Goal: Information Seeking & Learning: Understand process/instructions

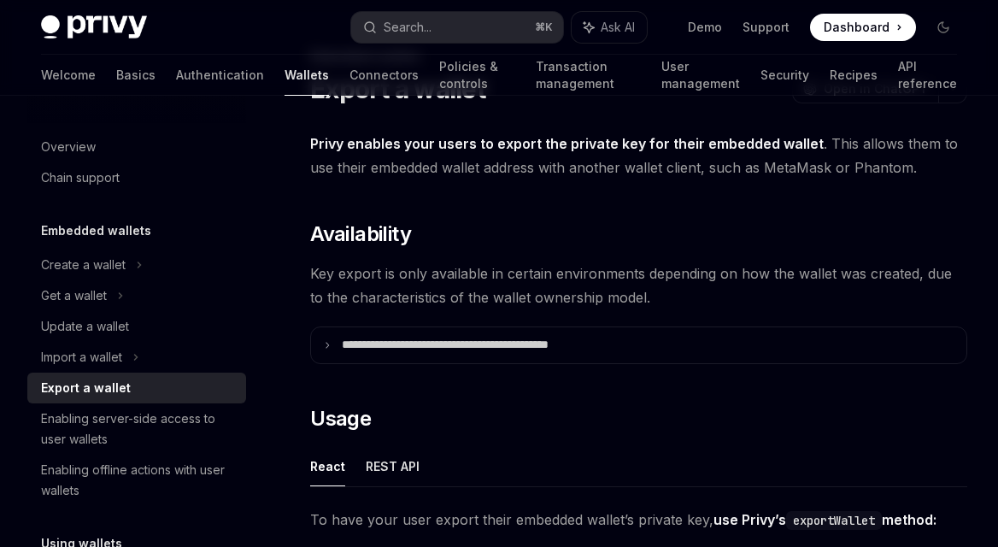
scroll to position [85, 0]
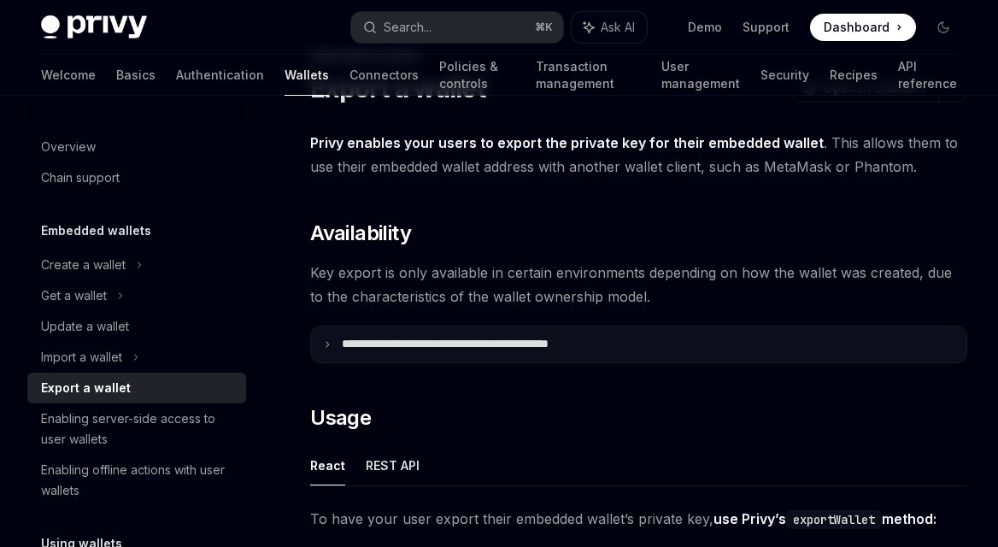
click at [331, 342] on icon at bounding box center [327, 344] width 9 height 9
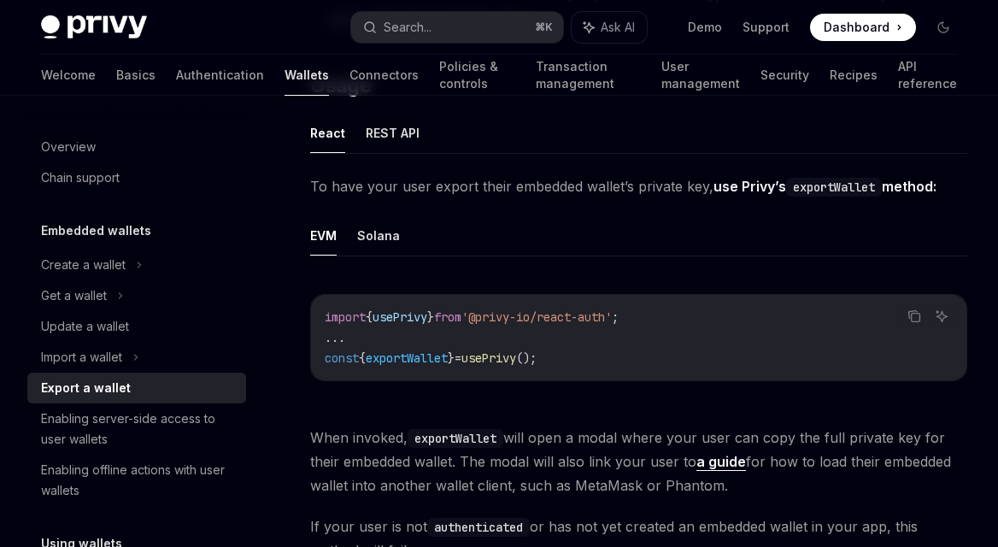
scroll to position [847, 0]
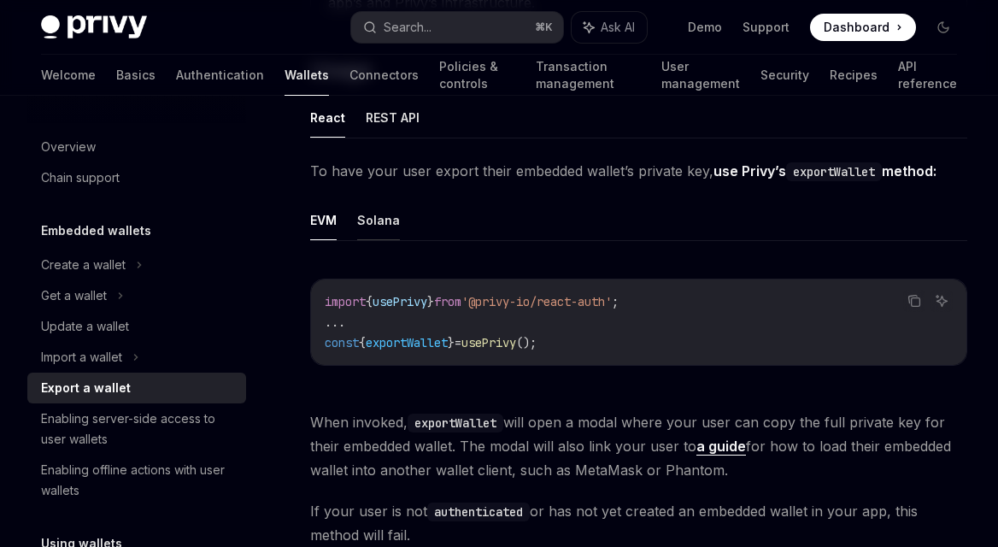
click at [395, 222] on button "Solana" at bounding box center [378, 220] width 43 height 40
click at [338, 223] on ul "EVM Solana" at bounding box center [638, 220] width 657 height 41
click at [320, 215] on button "EVM" at bounding box center [323, 220] width 26 height 40
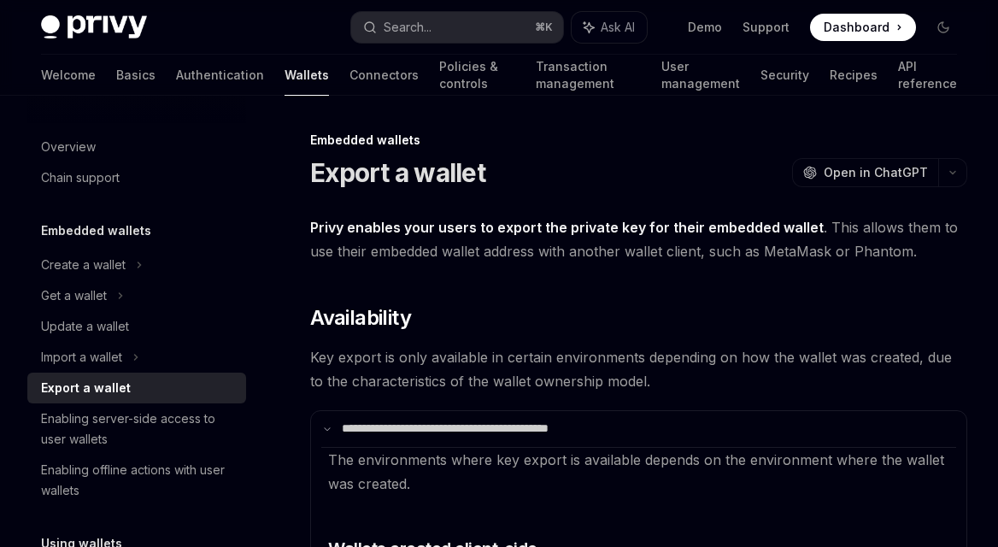
click at [113, 227] on h5 "Embedded wallets" at bounding box center [96, 230] width 110 height 21
click at [91, 260] on div "Create a wallet" at bounding box center [83, 265] width 85 height 21
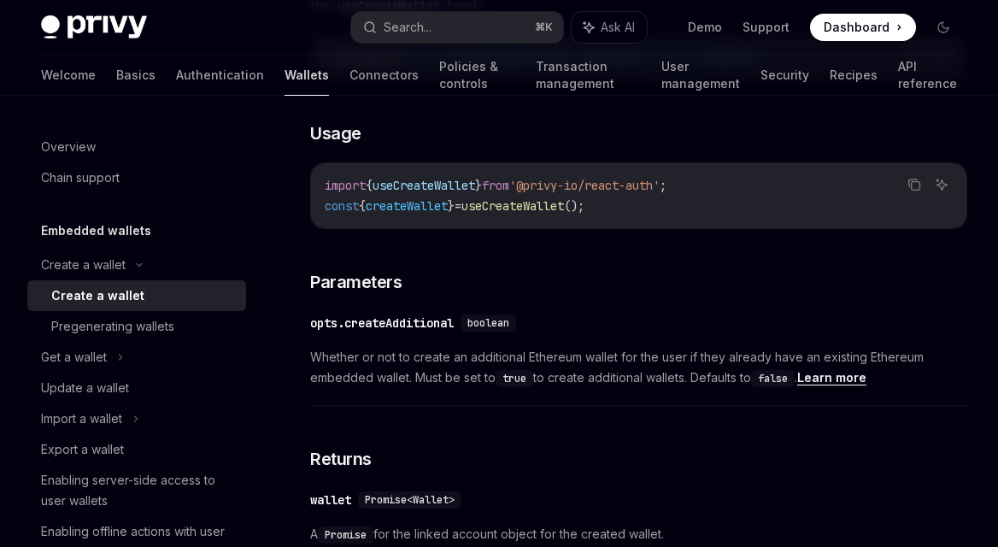
click at [285, 80] on link "Wallets" at bounding box center [307, 75] width 44 height 41
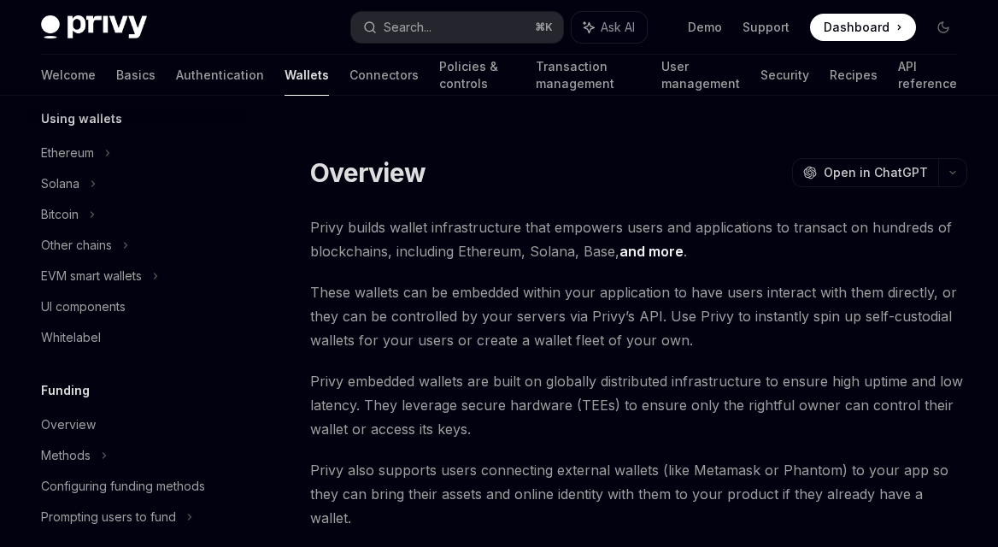
scroll to position [488, 0]
click at [46, 207] on div "Bitcoin" at bounding box center [60, 213] width 38 height 21
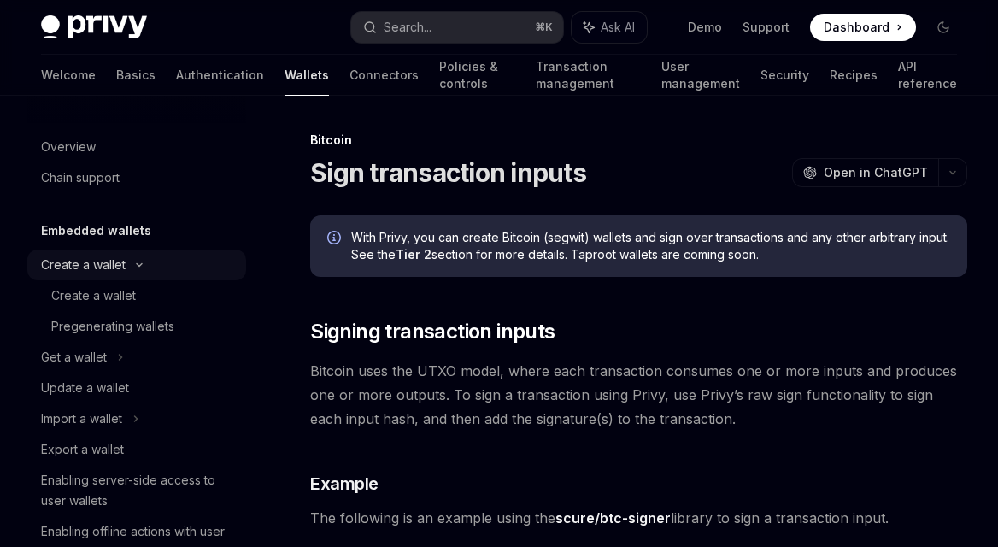
click at [110, 270] on div "Create a wallet" at bounding box center [83, 265] width 85 height 21
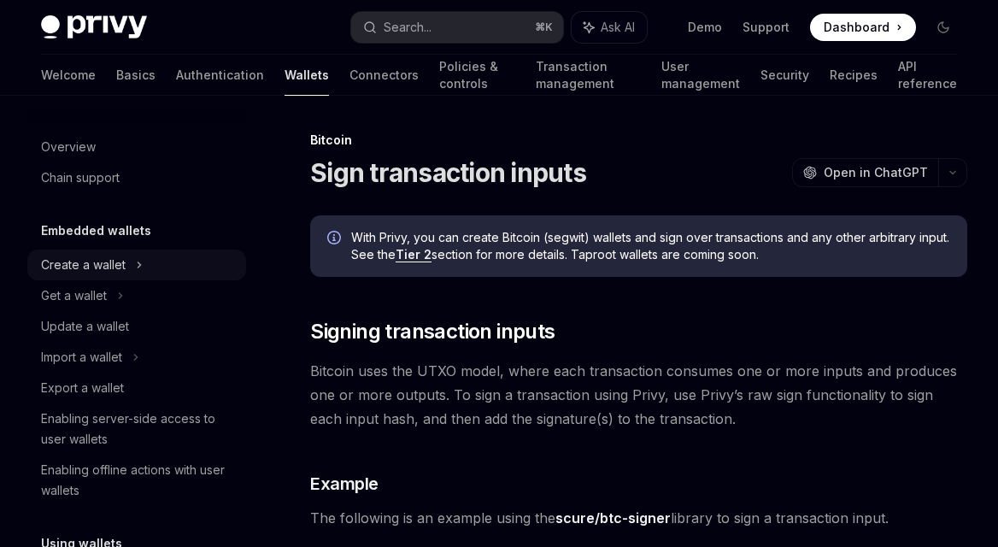
click at [106, 267] on div "Create a wallet" at bounding box center [83, 265] width 85 height 21
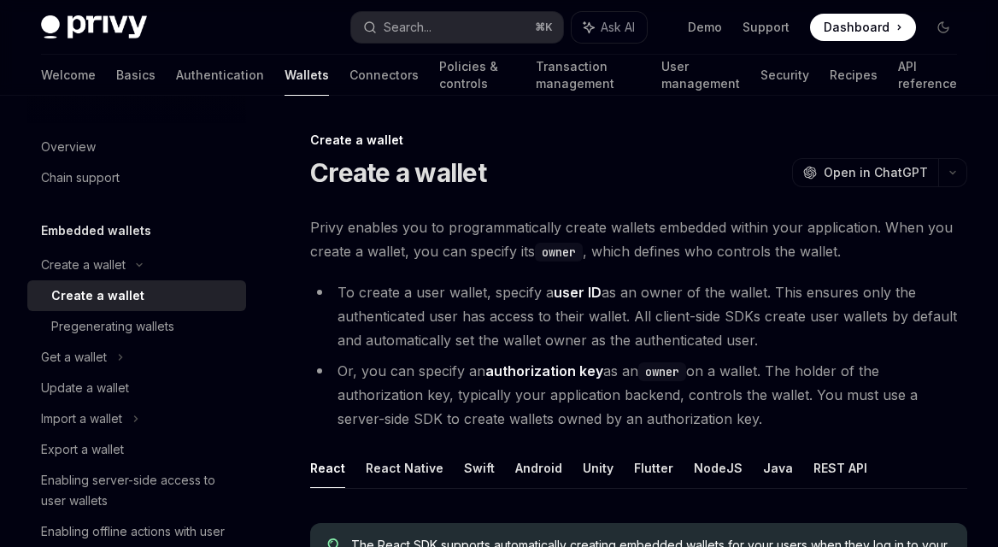
click at [103, 296] on div "Create a wallet" at bounding box center [97, 295] width 93 height 21
click at [114, 317] on div "Pregenerating wallets" at bounding box center [112, 326] width 123 height 21
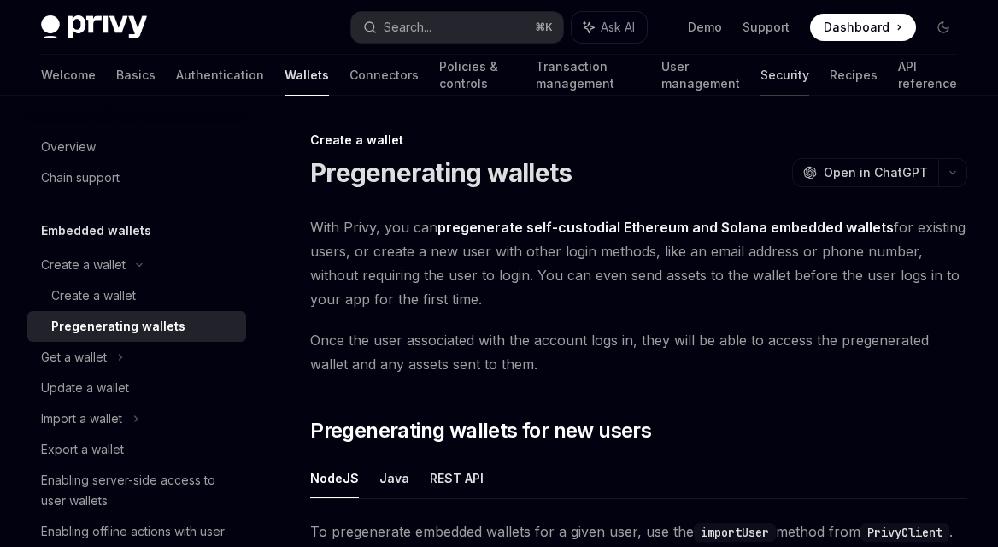
click at [767, 62] on link "Security" at bounding box center [784, 75] width 49 height 41
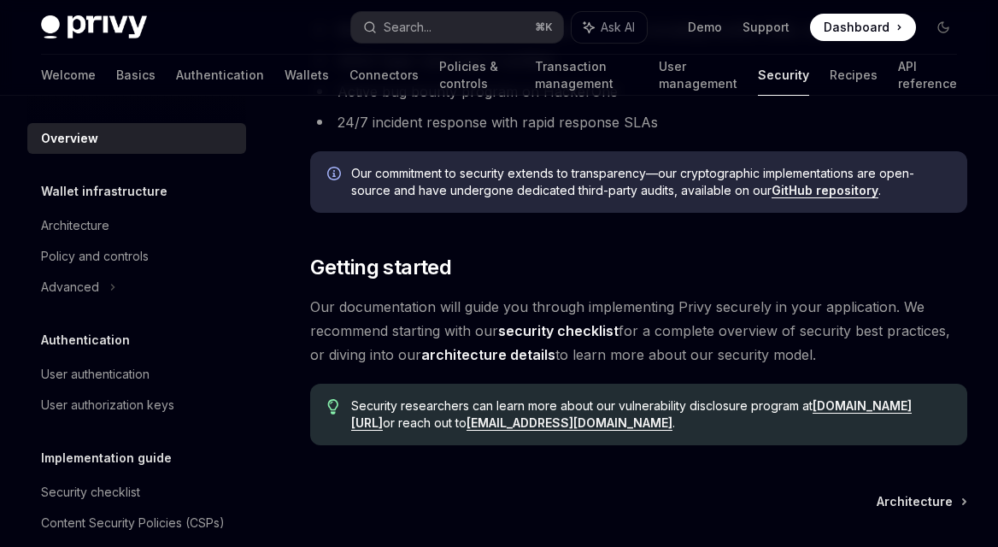
scroll to position [1363, 0]
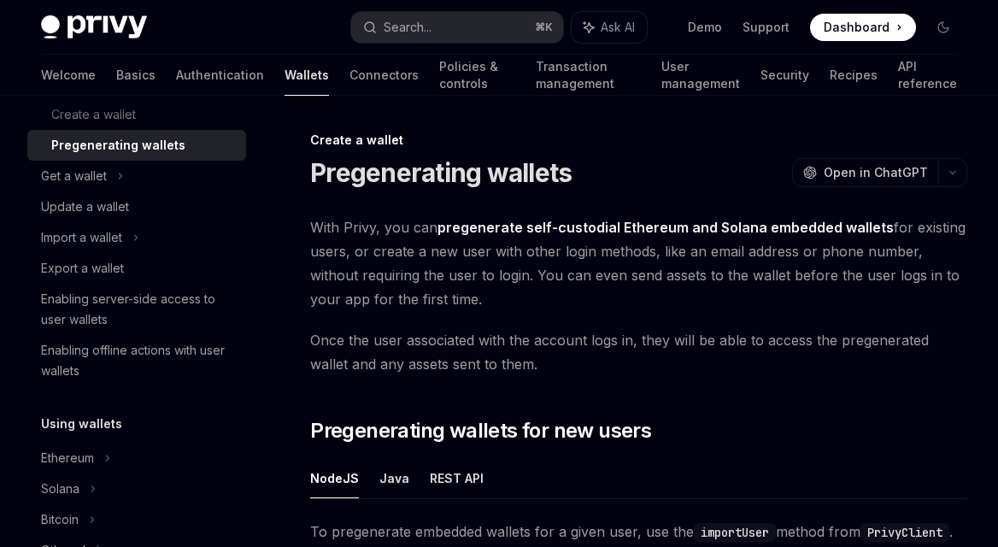
scroll to position [173, 0]
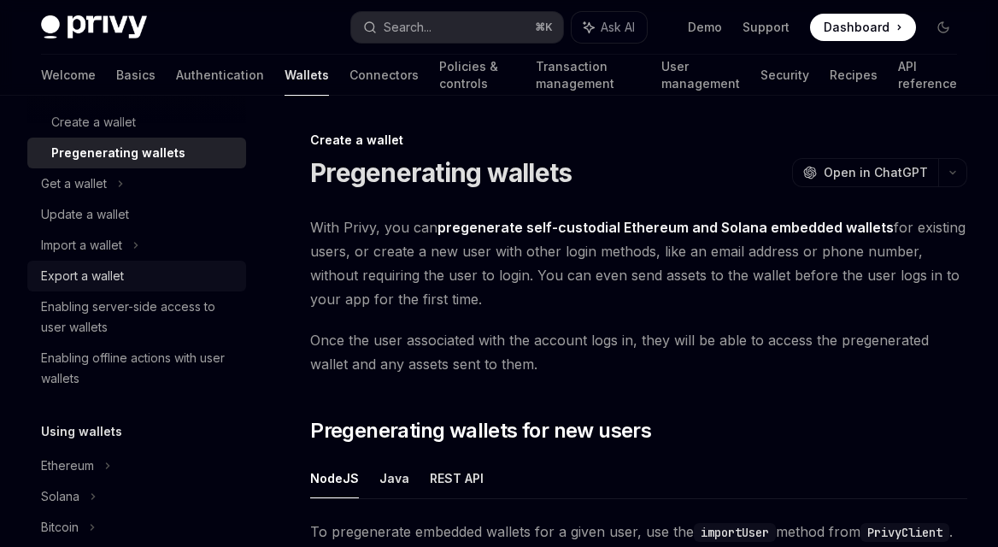
click at [97, 285] on div "Export a wallet" at bounding box center [82, 276] width 83 height 21
type textarea "*"
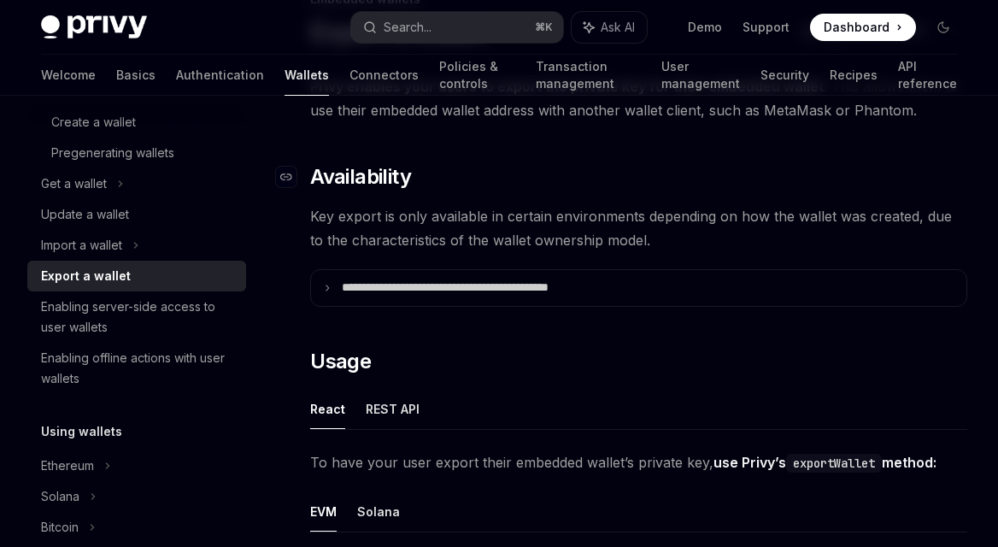
scroll to position [142, 0]
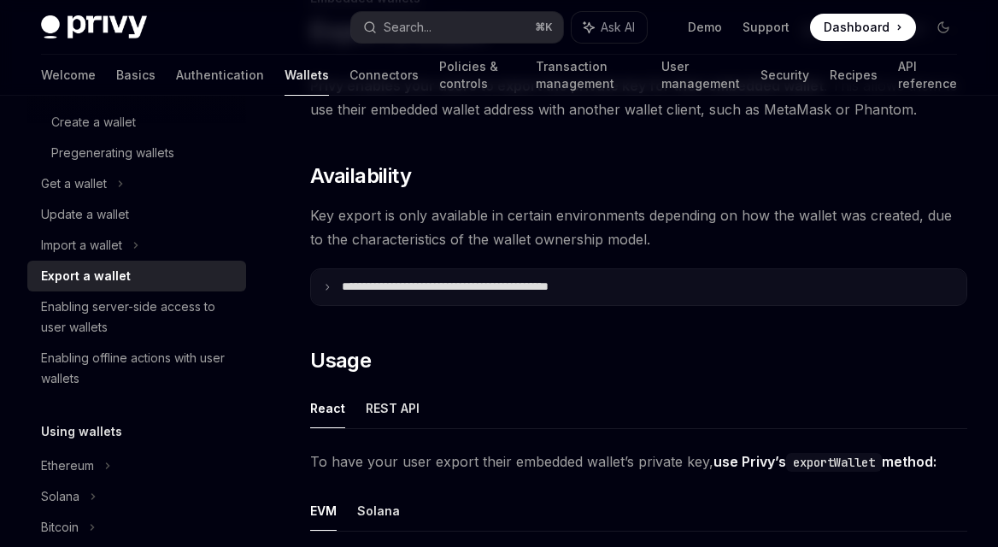
click at [353, 303] on summary "**********" at bounding box center [638, 287] width 655 height 36
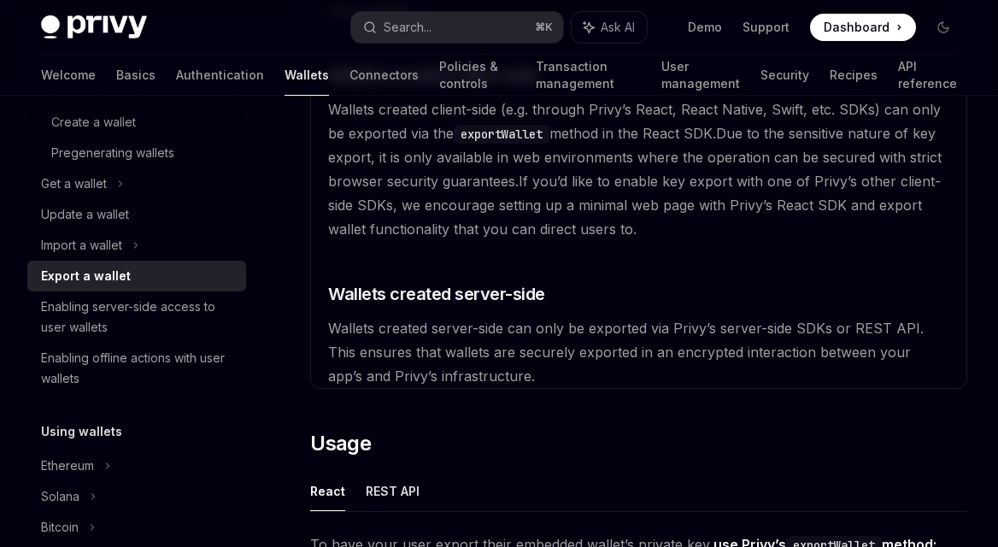
scroll to position [0, 0]
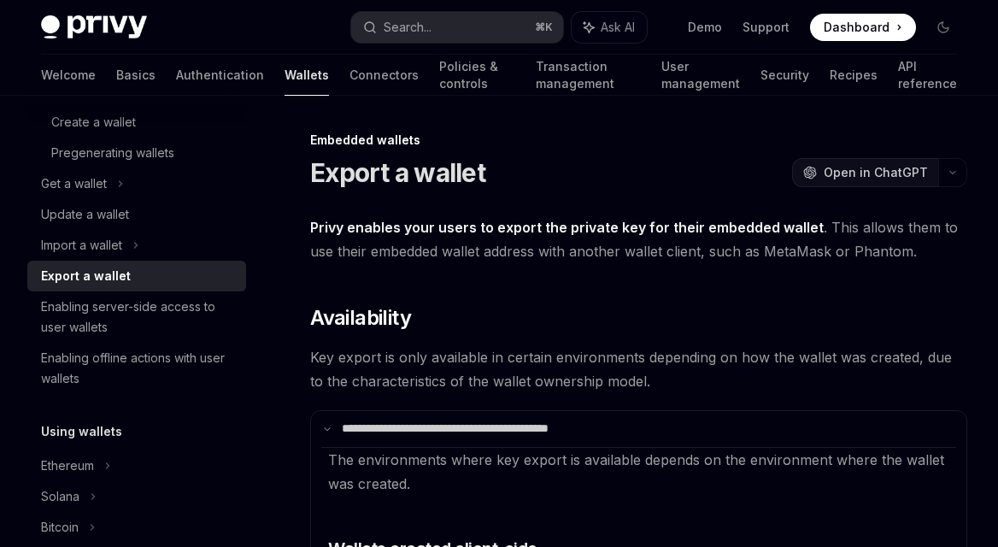
click at [856, 177] on span "Open in ChatGPT" at bounding box center [876, 172] width 104 height 17
